Goal: Task Accomplishment & Management: Use online tool/utility

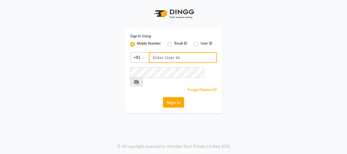
type input "8755001716"
click at [172, 97] on button "Sign In" at bounding box center [173, 102] width 21 height 11
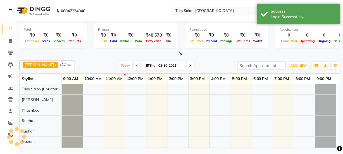
scroll to position [8, 0]
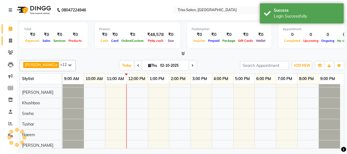
click at [9, 44] on span at bounding box center [11, 41] width 10 height 6
select select "service"
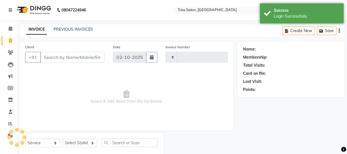
type input "1934"
select select "4304"
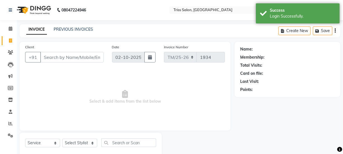
click at [52, 57] on input "Client" at bounding box center [71, 57] width 63 height 11
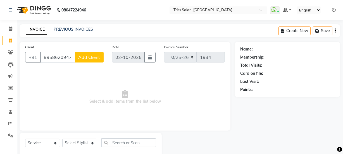
type input "9958620947"
click at [95, 56] on span "Add Client" at bounding box center [89, 57] width 22 height 6
select select "38"
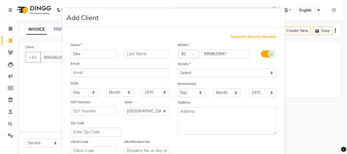
type input "Dev"
click at [154, 56] on input "text" at bounding box center [146, 54] width 45 height 9
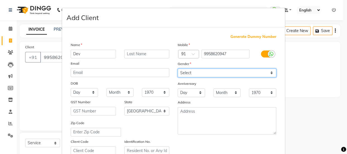
click at [204, 70] on select "Select [DEMOGRAPHIC_DATA] [DEMOGRAPHIC_DATA] Other Prefer Not To Say" at bounding box center [227, 73] width 99 height 9
select select "[DEMOGRAPHIC_DATA]"
click at [178, 69] on select "Select [DEMOGRAPHIC_DATA] [DEMOGRAPHIC_DATA] Other Prefer Not To Say" at bounding box center [227, 73] width 99 height 9
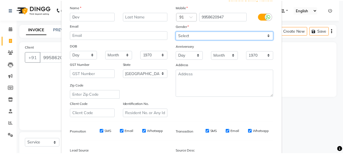
scroll to position [105, 0]
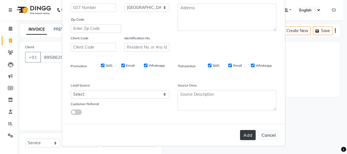
click at [244, 135] on button "Add" at bounding box center [248, 135] width 16 height 10
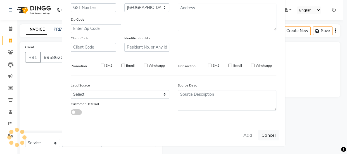
select select
select select "null"
select select
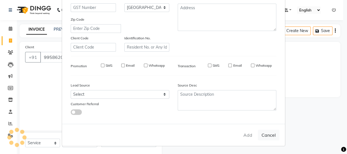
select select
checkbox input "false"
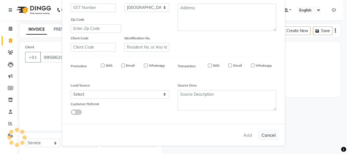
checkbox input "false"
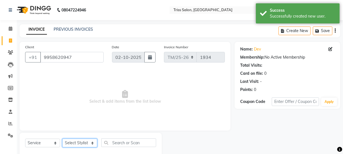
click at [80, 139] on select "Select Stylist Bhim Ram [PERSON_NAME] [PERSON_NAME] (Pooja) [PERSON_NAME] [PERS…" at bounding box center [79, 143] width 35 height 9
select select "44064"
click at [62, 139] on select "Select Stylist Bhim Ram [PERSON_NAME] [PERSON_NAME] (Pooja) [PERSON_NAME] [PERS…" at bounding box center [79, 143] width 35 height 9
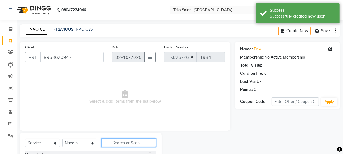
click at [137, 140] on input "text" at bounding box center [128, 142] width 55 height 9
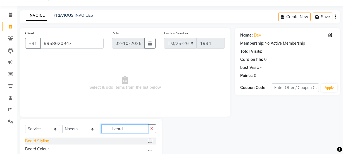
type input "beard"
click at [30, 139] on div "Beard Styling" at bounding box center [37, 141] width 24 height 6
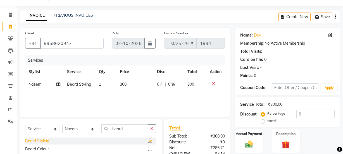
checkbox input "false"
click at [78, 129] on select "Select Stylist Bhim Ram [PERSON_NAME] [PERSON_NAME] (Pooja) [PERSON_NAME] [PERS…" at bounding box center [79, 129] width 35 height 9
click at [62, 125] on select "Select Stylist Bhim Ram [PERSON_NAME] [PERSON_NAME] (Pooja) [PERSON_NAME] [PERS…" at bounding box center [79, 129] width 35 height 9
click at [121, 127] on input "beard" at bounding box center [124, 128] width 47 height 9
click at [70, 125] on select "Select Stylist Bhim Ram [PERSON_NAME] [PERSON_NAME] (Pooja) [PERSON_NAME] [PERS…" at bounding box center [79, 129] width 35 height 9
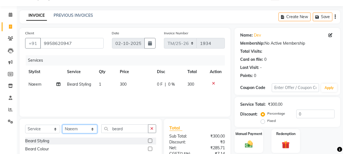
select select "52346"
click at [62, 125] on select "Select Stylist Bhim Ram [PERSON_NAME] [PERSON_NAME] (Pooja) [PERSON_NAME] [PERS…" at bounding box center [79, 129] width 35 height 9
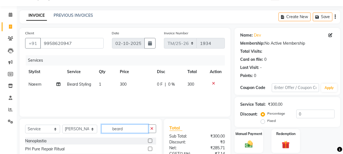
click at [131, 128] on input "beard" at bounding box center [124, 128] width 47 height 9
type input "b"
type input "gr"
click at [33, 142] on div "Groom Makeup" at bounding box center [38, 141] width 27 height 6
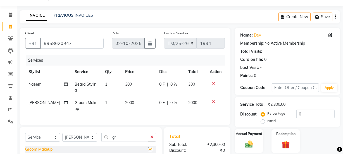
checkbox input "false"
click at [126, 100] on span "2000" at bounding box center [129, 102] width 9 height 5
select select "52346"
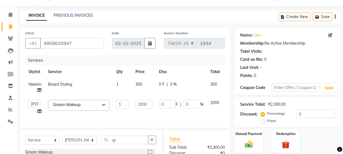
scroll to position [0, 9]
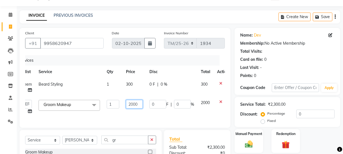
click at [136, 102] on input "2000" at bounding box center [134, 104] width 17 height 9
click at [139, 104] on input "2000" at bounding box center [134, 104] width 17 height 9
type input "2"
type input "2500"
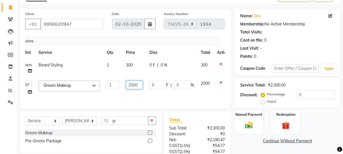
scroll to position [59, 0]
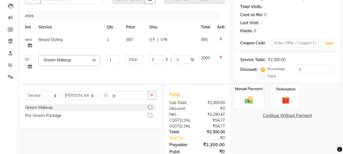
click at [251, 97] on img at bounding box center [248, 99] width 13 height 9
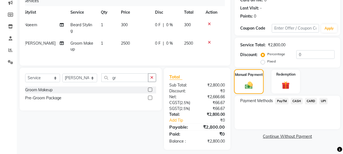
scroll to position [76, 0]
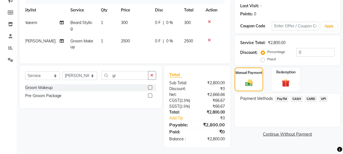
click at [282, 101] on span "PayTM" at bounding box center [281, 99] width 13 height 6
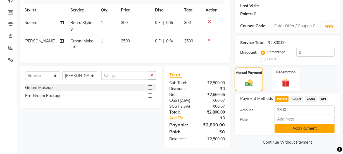
click at [299, 128] on button "Add Payment" at bounding box center [304, 128] width 60 height 9
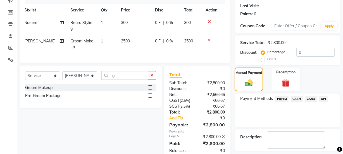
scroll to position [100, 0]
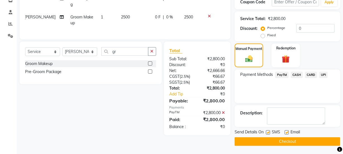
click at [290, 142] on button "Checkout" at bounding box center [286, 141] width 105 height 9
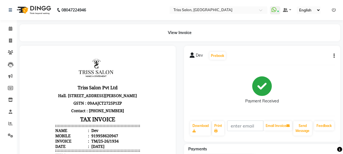
click at [0, 0] on html "08047224946 Select Location × Triss Salon, Mathura WhatsApp Status ✕ Status: Co…" at bounding box center [171, 77] width 343 height 154
